Goal: Transaction & Acquisition: Book appointment/travel/reservation

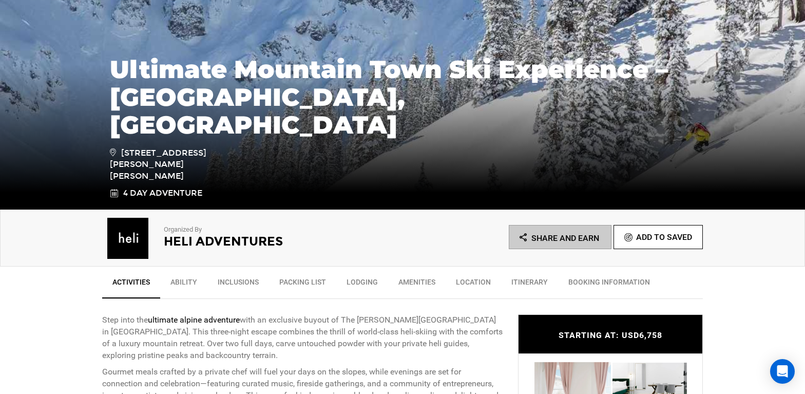
scroll to position [416, 0]
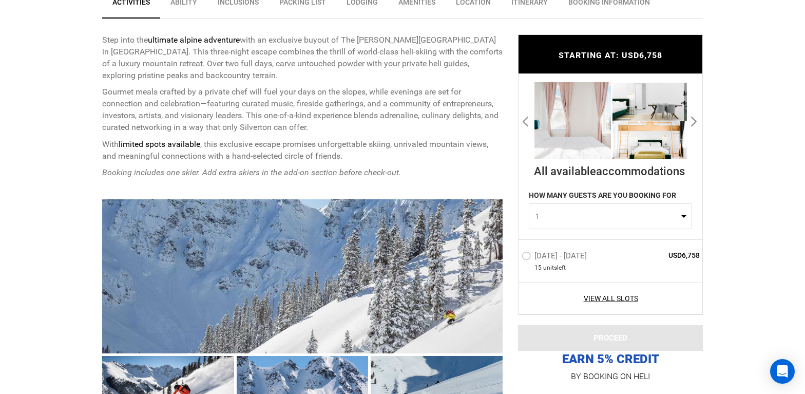
click at [551, 212] on span "1" at bounding box center [606, 216] width 143 height 10
click at [549, 237] on link "1" at bounding box center [610, 241] width 162 height 18
select select "1"
click at [539, 258] on label "[DATE] - [DATE]" at bounding box center [556, 257] width 68 height 12
click at [514, 258] on input "[DATE] - [DATE]" at bounding box center [514, 260] width 0 height 22
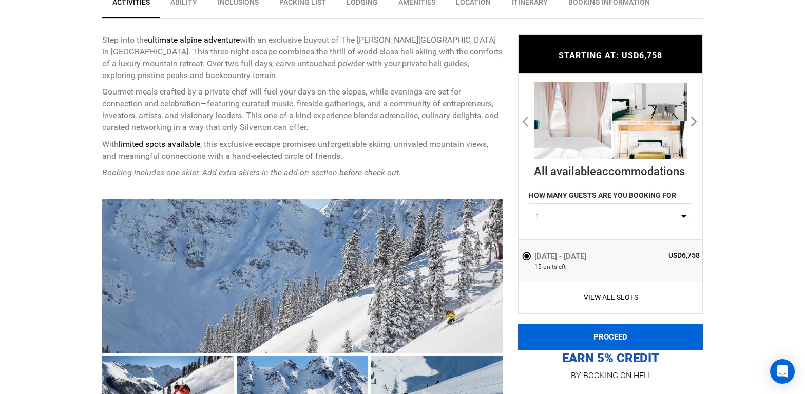
click at [591, 340] on button "PROCEED" at bounding box center [610, 337] width 185 height 26
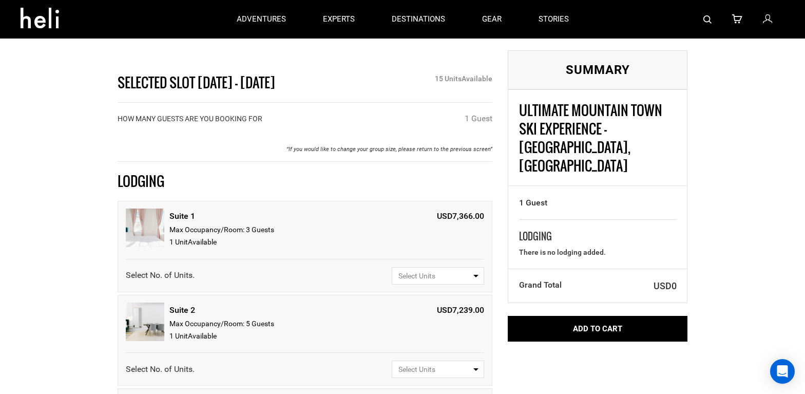
click at [408, 272] on span "Select Units" at bounding box center [434, 276] width 72 height 10
click at [411, 311] on link "1" at bounding box center [437, 315] width 91 height 18
select select "1"
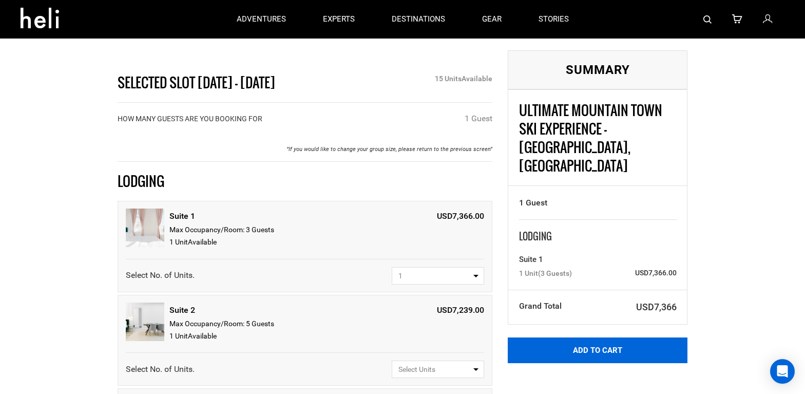
click at [580, 337] on button "Add to Cart" at bounding box center [598, 350] width 180 height 26
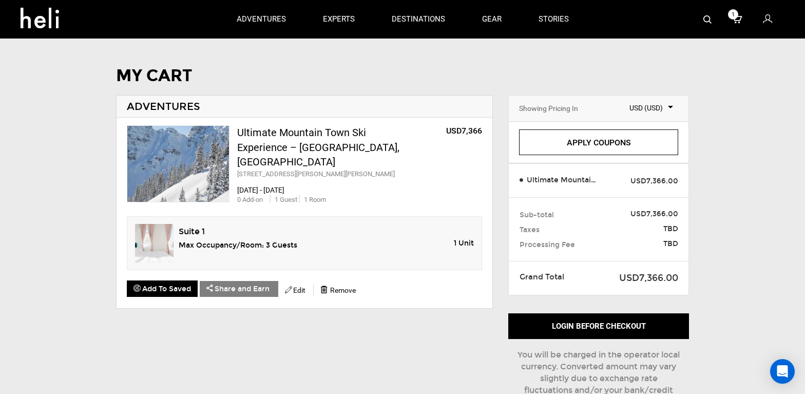
click at [253, 240] on div "Max Occupancy/Room: 3 Guest s" at bounding box center [238, 245] width 119 height 12
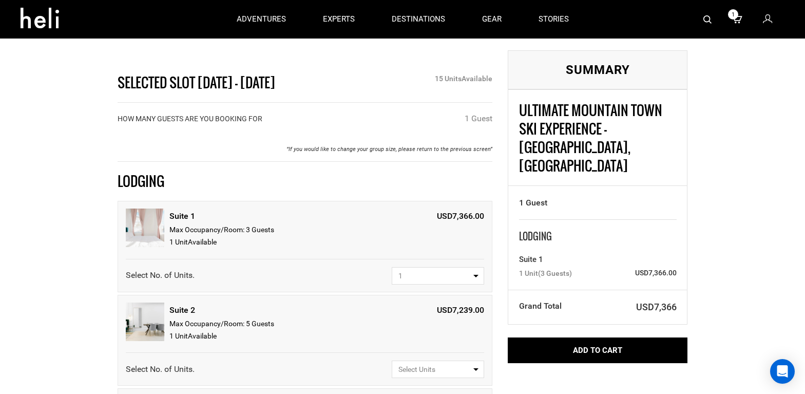
click at [415, 271] on span "1" at bounding box center [434, 276] width 72 height 10
click at [433, 123] on div "HOW MANY GUESTS ARE YOU BOOKING FOR 1 Guest" at bounding box center [305, 124] width 375 height 22
click at [447, 76] on div "15 Unit s Available" at bounding box center [435, 78] width 130 height 10
drag, startPoint x: 433, startPoint y: 85, endPoint x: 504, endPoint y: 83, distance: 70.9
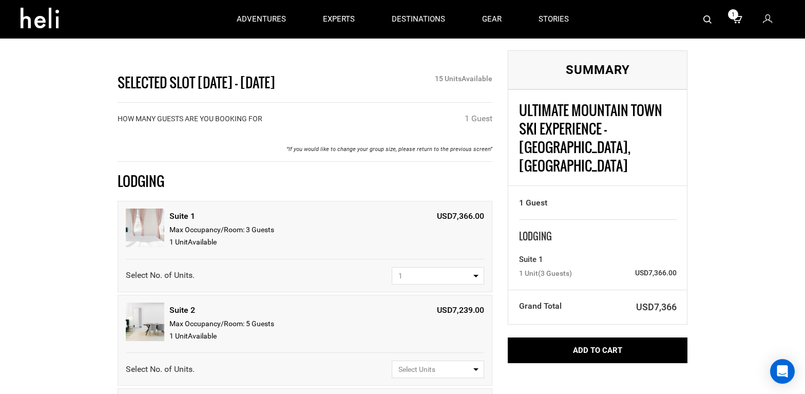
click at [504, 84] on div "Summary Ultimate Mountain Town Ski Experience – [GEOGRAPHIC_DATA], [GEOGRAPHIC_…" at bounding box center [597, 206] width 195 height 313
